Goal: Information Seeking & Learning: Understand process/instructions

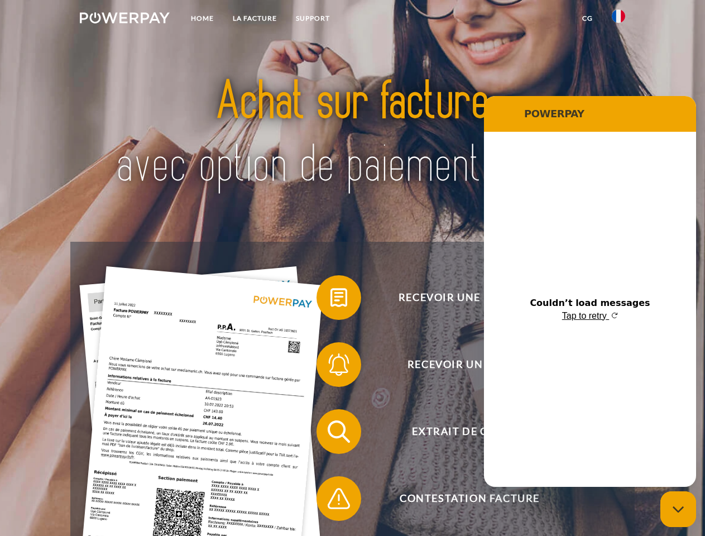
click at [124, 20] on img at bounding box center [125, 17] width 90 height 11
click at [618, 20] on img at bounding box center [618, 15] width 13 height 13
click at [587, 18] on link "CG" at bounding box center [588, 18] width 30 height 20
click at [330, 300] on span at bounding box center [322, 298] width 56 height 56
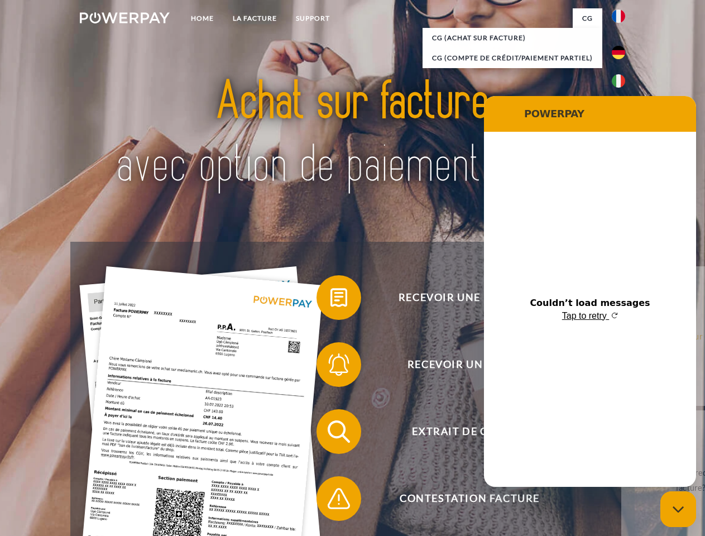
click at [330, 367] on span at bounding box center [322, 365] width 56 height 56
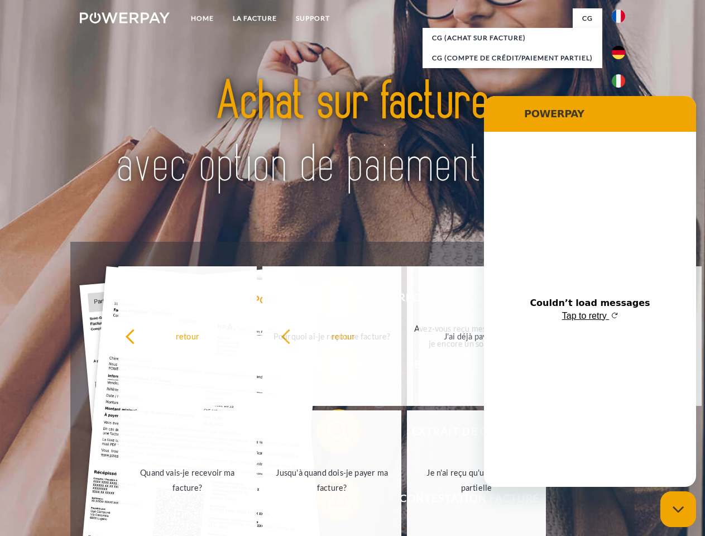
click at [330, 501] on span at bounding box center [322, 499] width 56 height 56
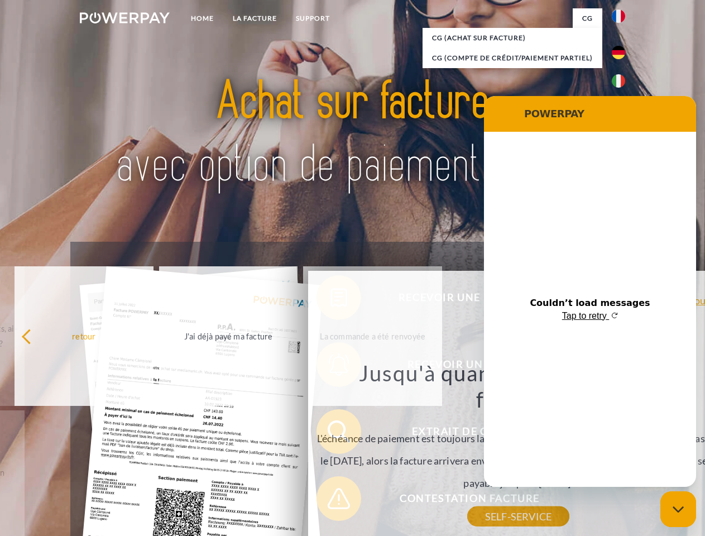
click at [678, 509] on icon "Close messaging window" at bounding box center [679, 509] width 12 height 7
